Goal: Information Seeking & Learning: Find specific page/section

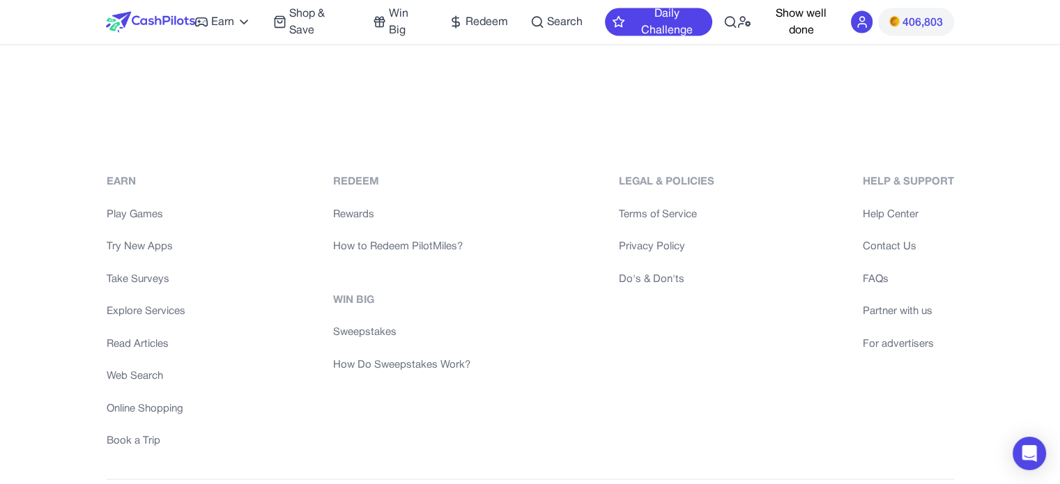
scroll to position [3112, 0]
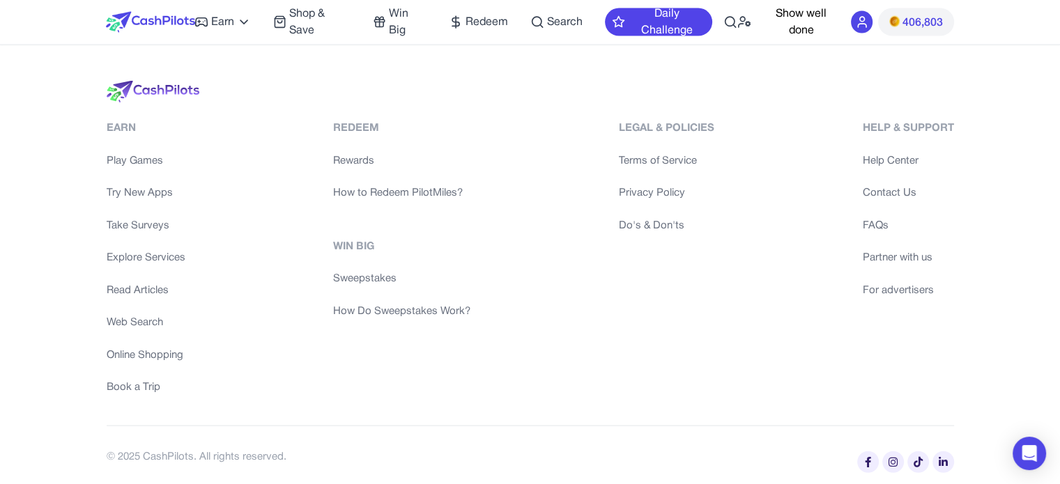
click at [880, 219] on link "FAQs" at bounding box center [907, 226] width 91 height 16
